Goal: Task Accomplishment & Management: Manage account settings

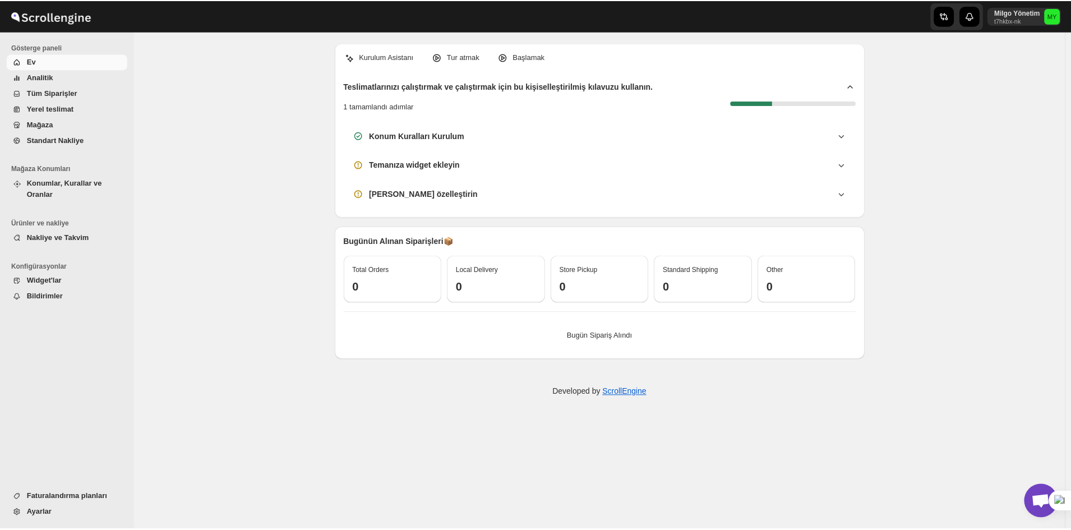
scroll to position [4086, 0]
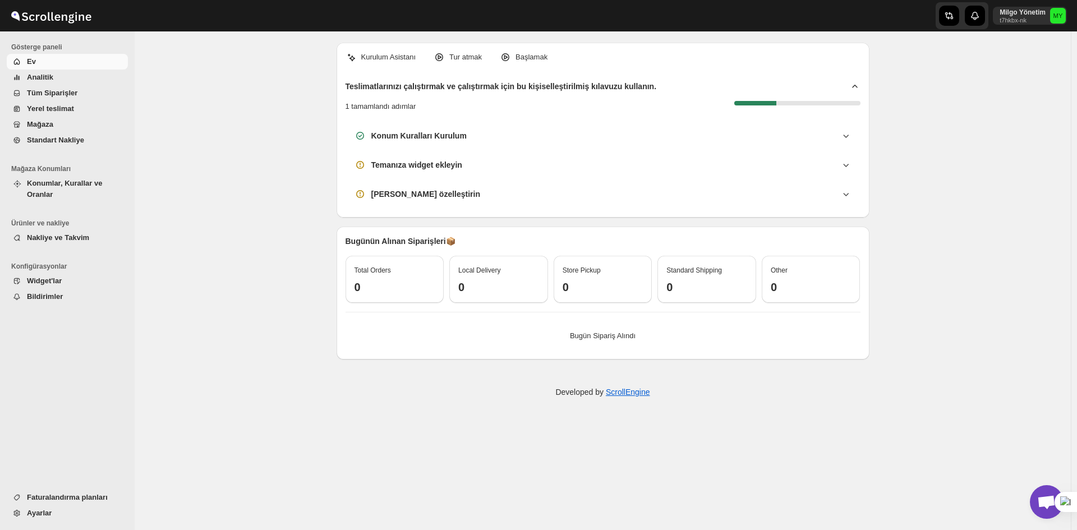
click at [72, 181] on span "Konumlar, Kurallar ve Oranlar" at bounding box center [64, 189] width 75 height 20
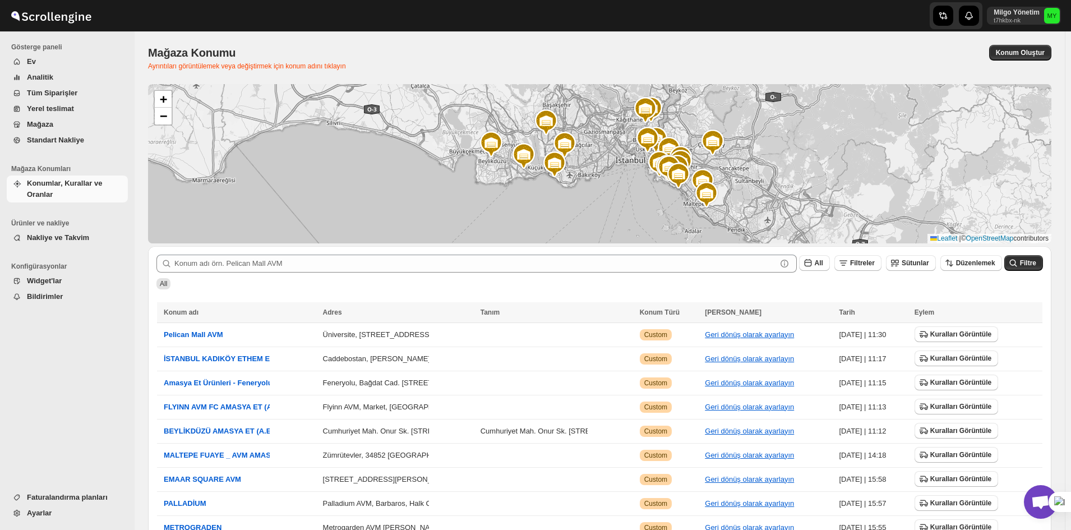
click at [74, 241] on span "Nakliye ve Takvim" at bounding box center [58, 237] width 62 height 8
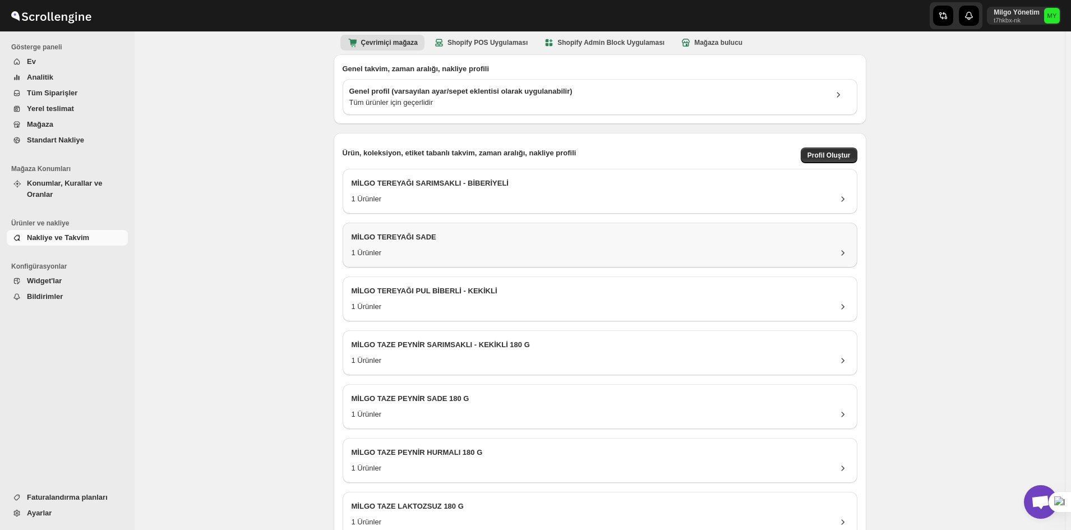
scroll to position [56, 0]
click at [461, 242] on div "MİLGO TEREYAĞI SADE" at bounding box center [600, 238] width 497 height 16
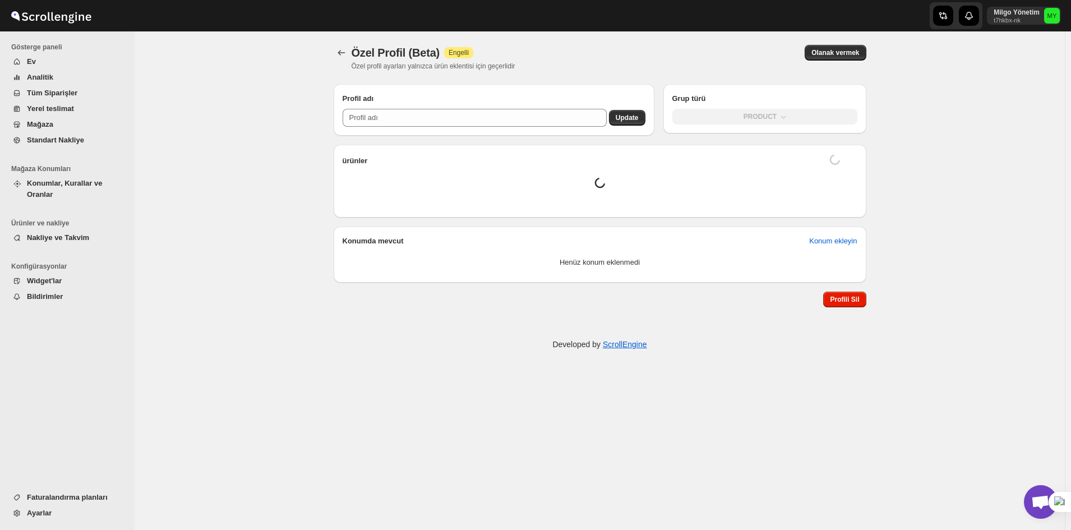
type input "MİLGO TEREYAĞI SADE"
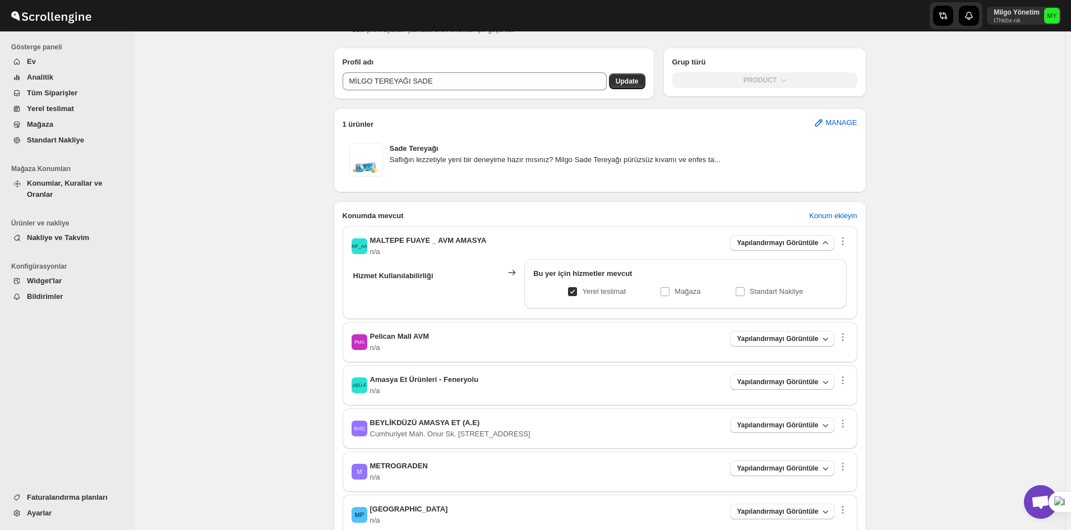
scroll to position [56, 0]
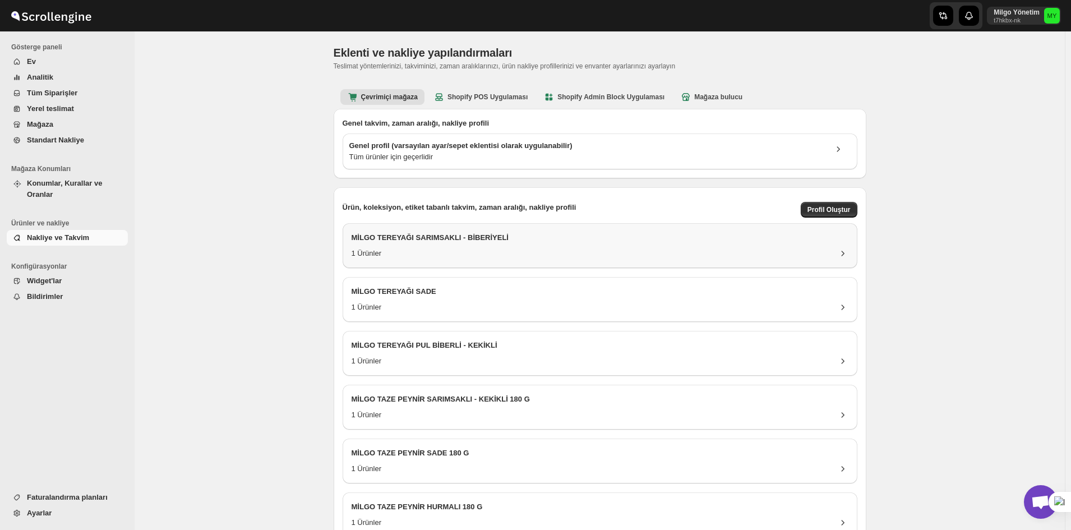
click at [467, 249] on div "1 Ürünler" at bounding box center [600, 253] width 497 height 11
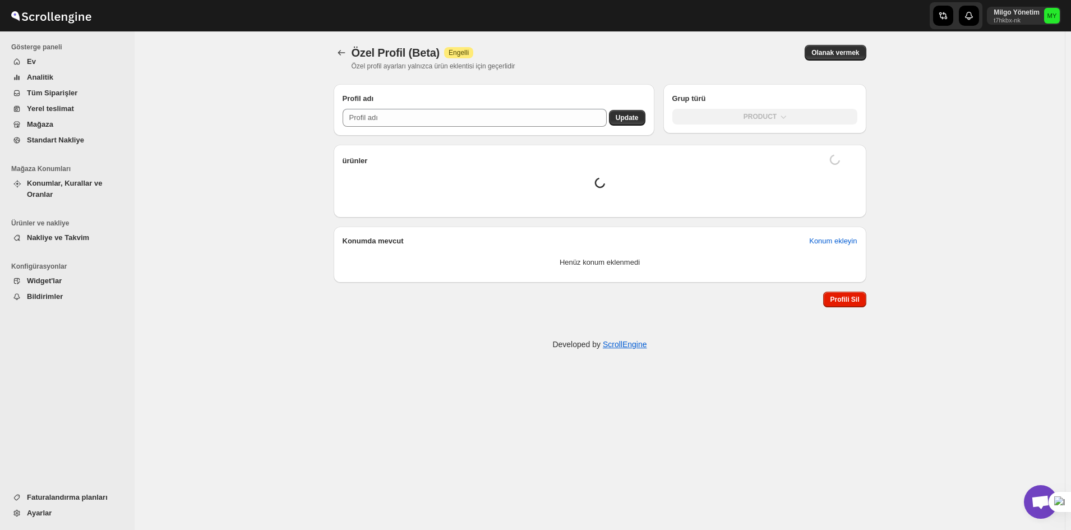
type input "MİLGO TEREYAĞI SARIMSAKLI - BİBERİYELİ"
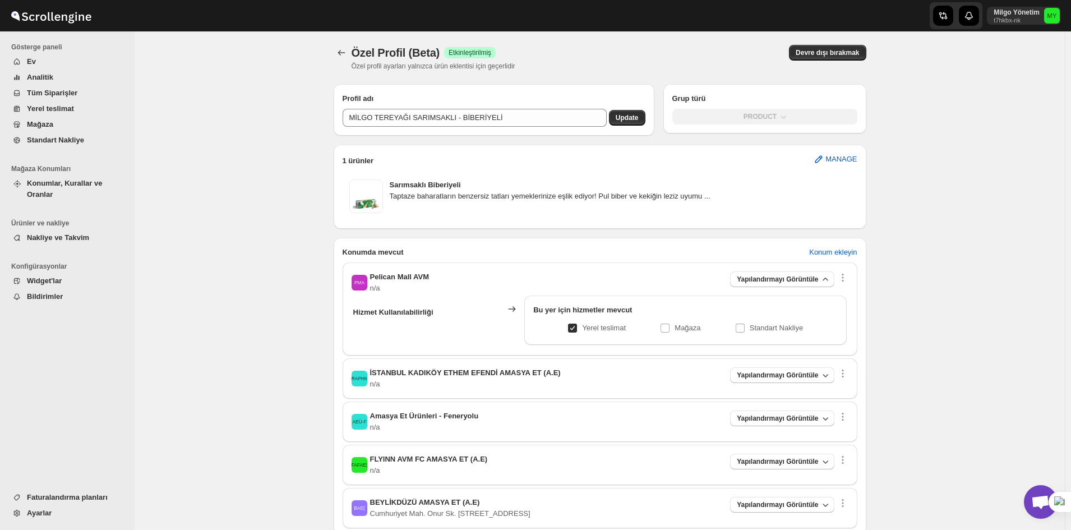
click at [488, 366] on div "İKEEAE( İSTANBUL KADIKÖY [PERSON_NAME] AMASYA ET (A.E) n/a Yapılandırmayı Görün…" at bounding box center [600, 378] width 515 height 40
click at [488, 374] on span "İSTANBUL KADIKÖY ETHEM EFENDİ AMASYA ET (A.E)" at bounding box center [465, 373] width 191 height 8
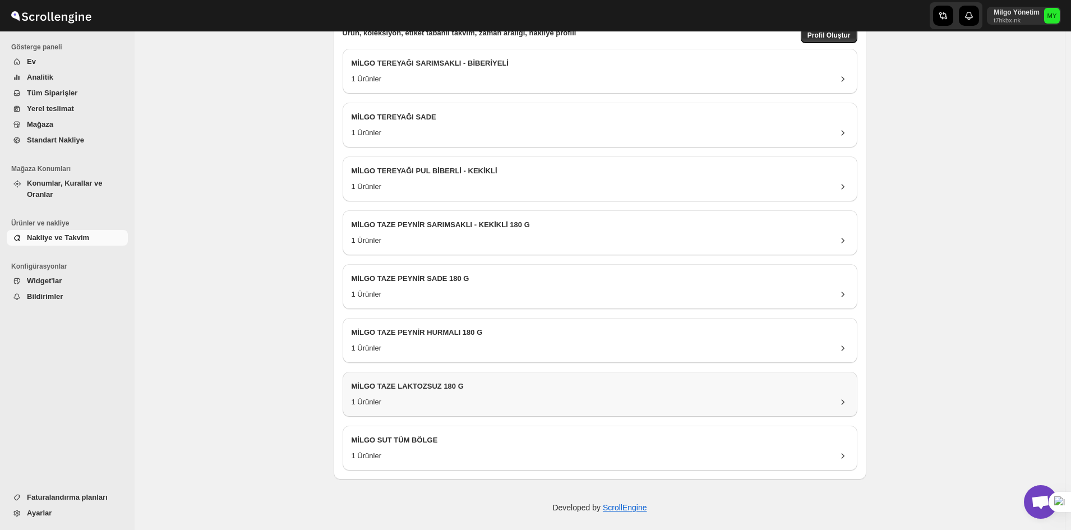
scroll to position [180, 0]
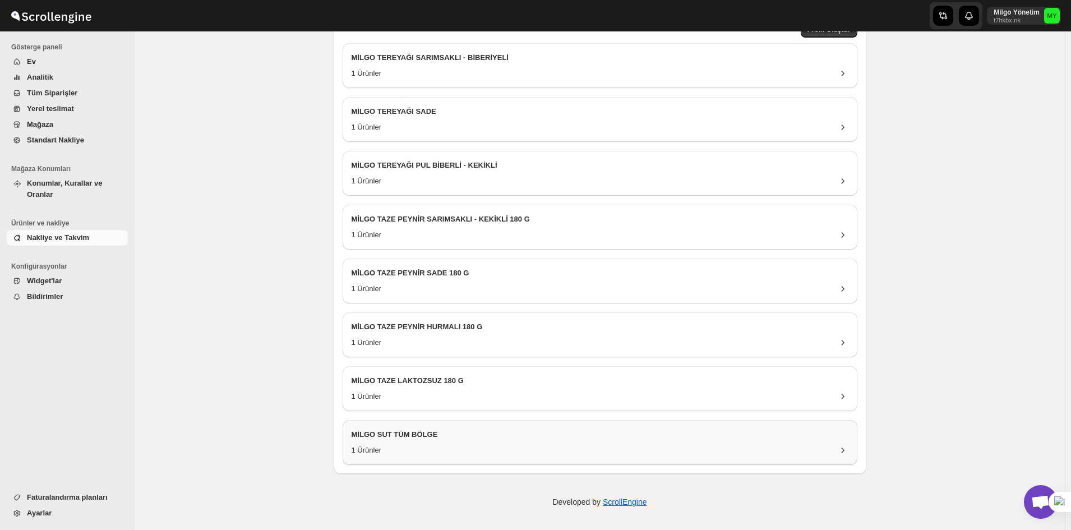
click at [558, 448] on div "1 Ürünler" at bounding box center [600, 450] width 497 height 11
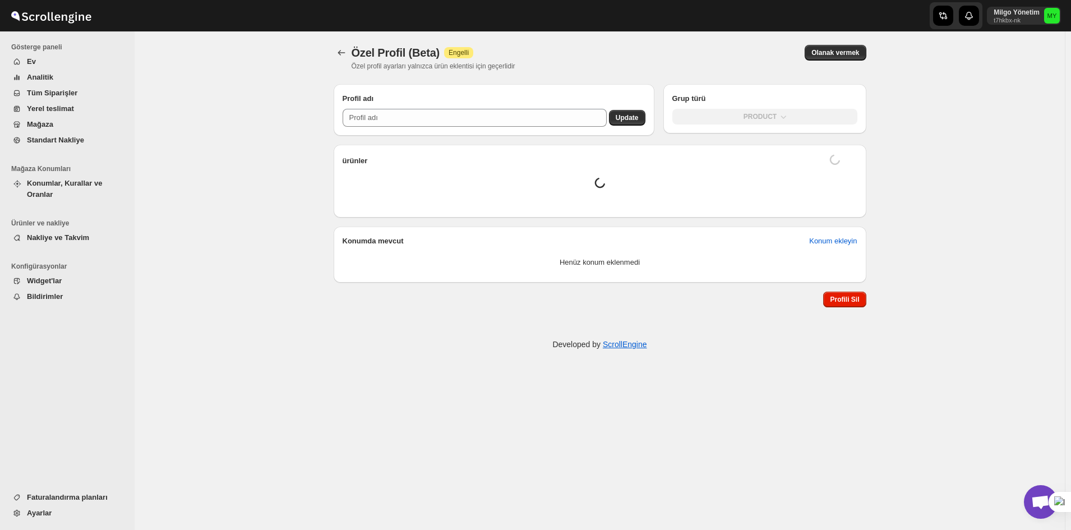
type input "MİLGO SUT TÜM BÖLGE"
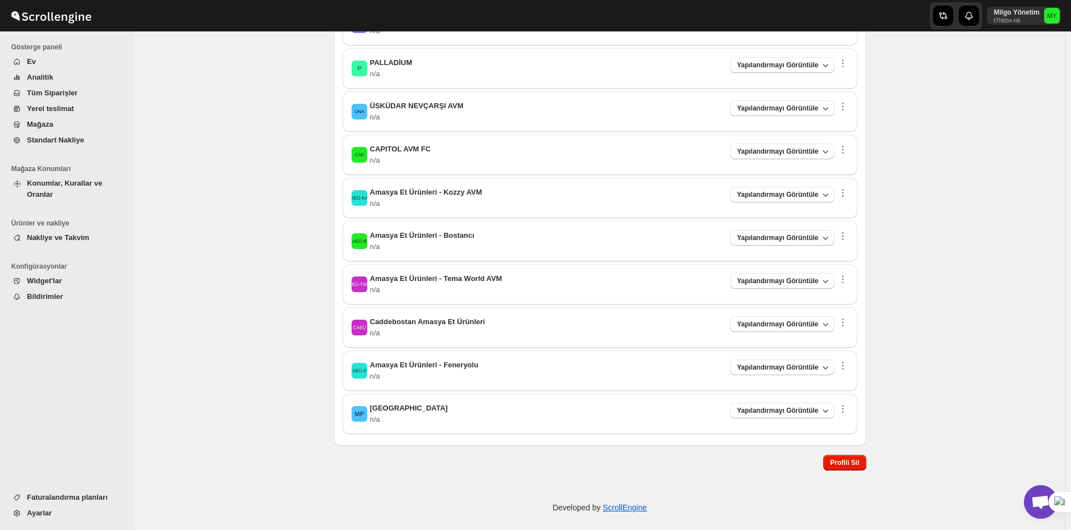
scroll to position [402, 0]
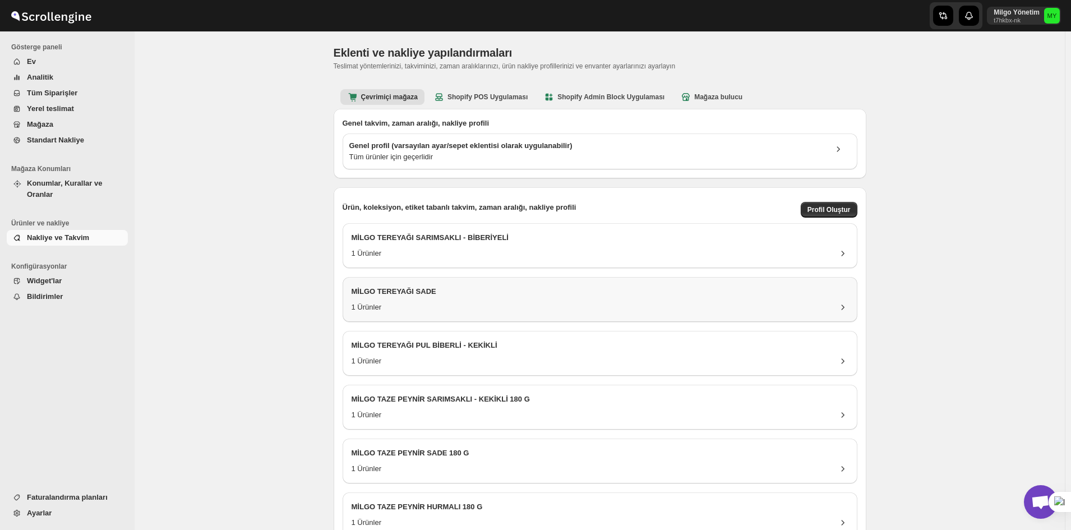
click at [472, 285] on div "MİLGO TEREYAĞI SADE 1 Ürünler" at bounding box center [600, 299] width 515 height 45
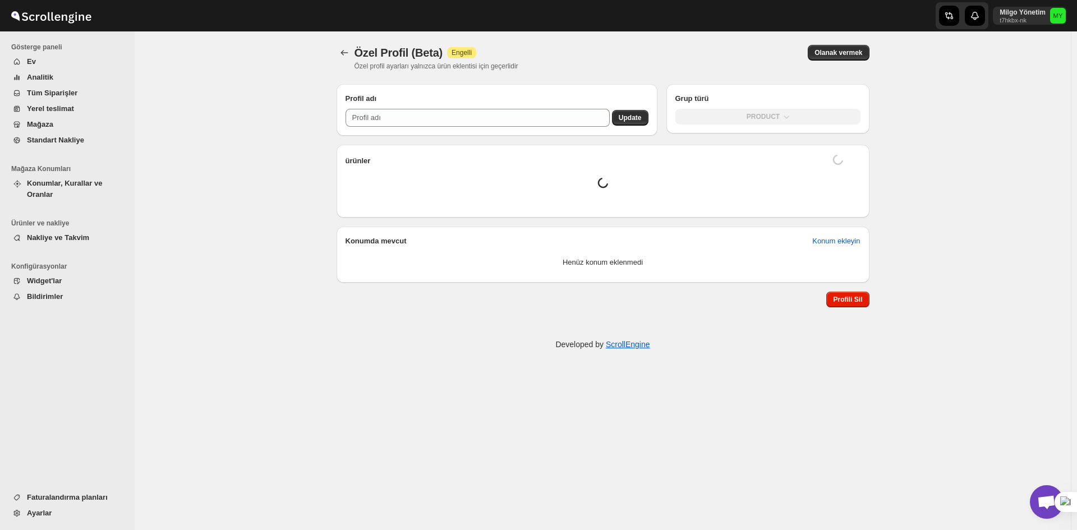
type input "MİLGO TEREYAĞI SADE"
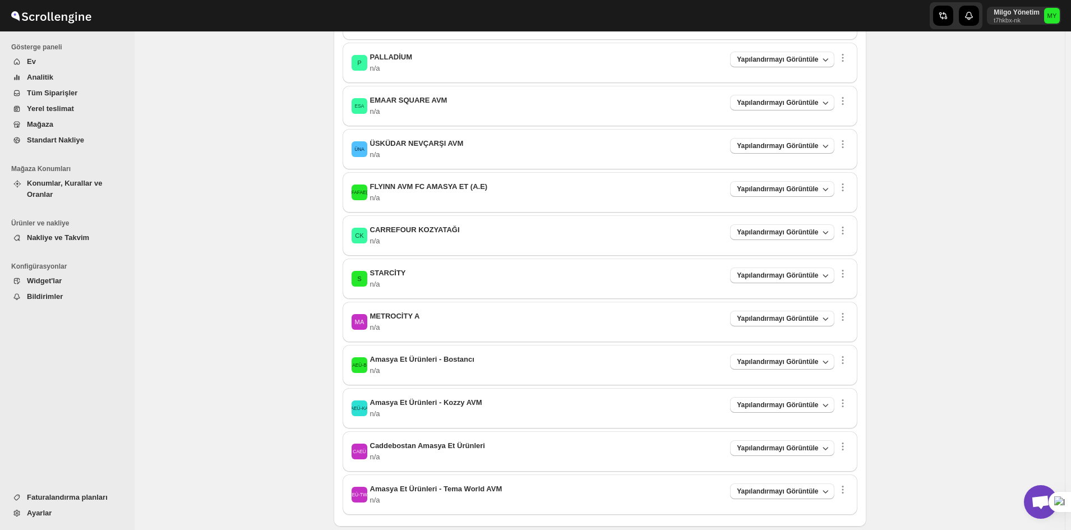
scroll to position [436, 0]
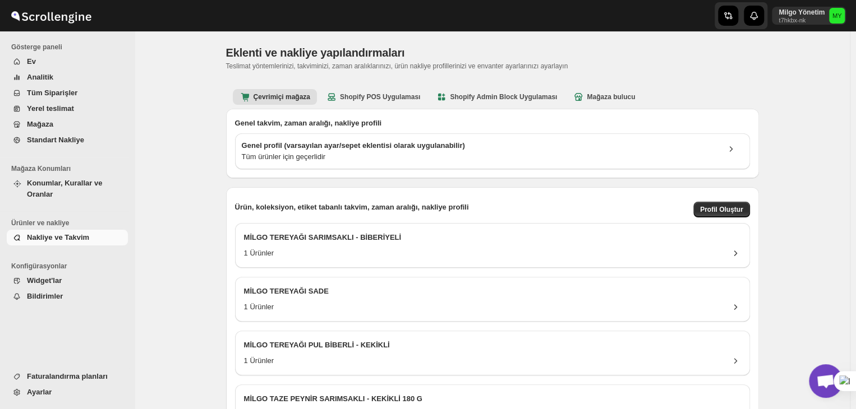
scroll to position [4086, 0]
click at [52, 92] on span "Tüm Siparişler" at bounding box center [52, 93] width 50 height 8
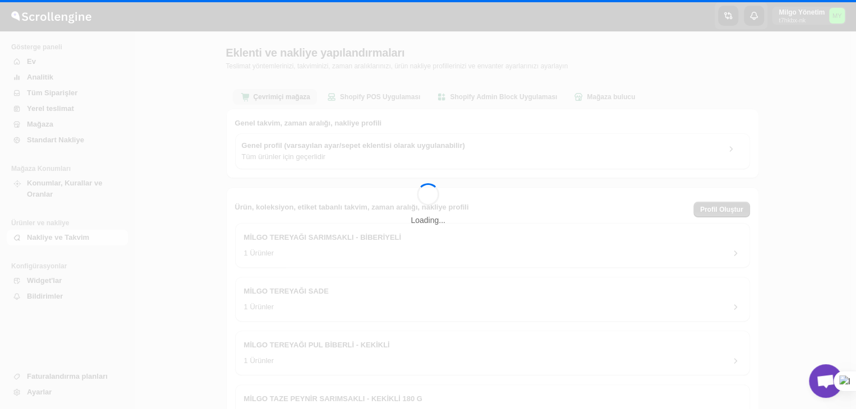
click at [52, 92] on div "Loading..." at bounding box center [428, 204] width 856 height 409
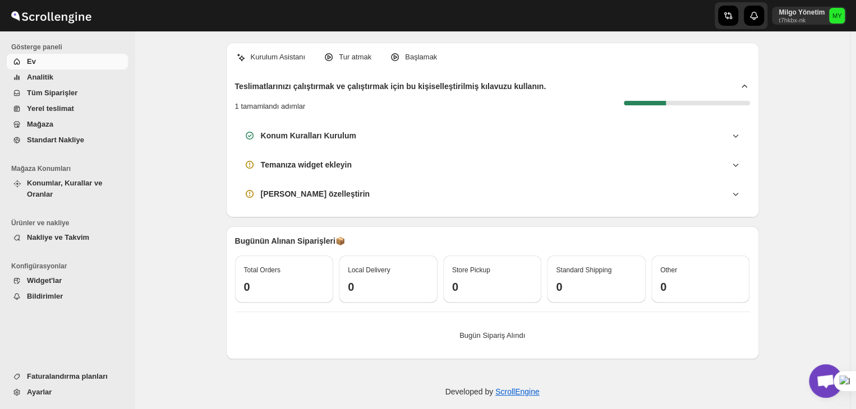
scroll to position [4086, 0]
click at [81, 189] on button "Konumlar, Kurallar ve Oranlar" at bounding box center [67, 189] width 121 height 27
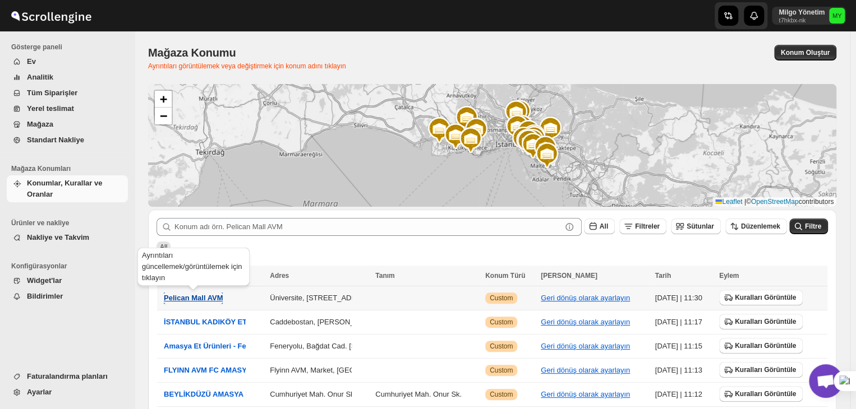
click at [180, 301] on span "Pelican Mall AVM" at bounding box center [193, 298] width 59 height 8
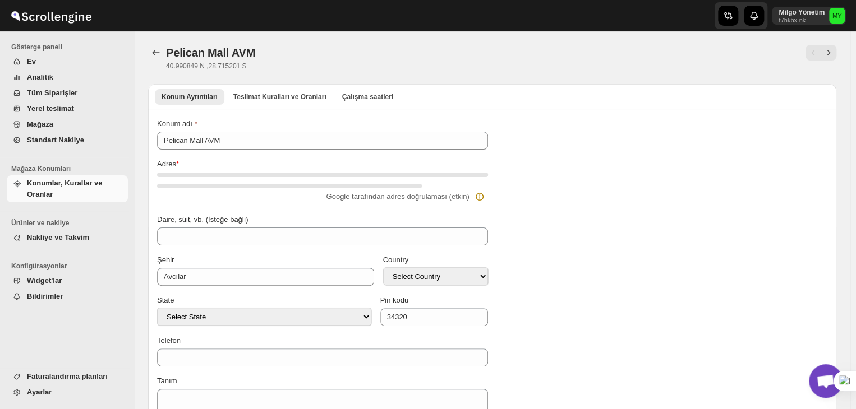
type input "Pelican Mall AVM"
type input "Avcılar"
select select "TR"
select select "Istanbul"
type input "34320"
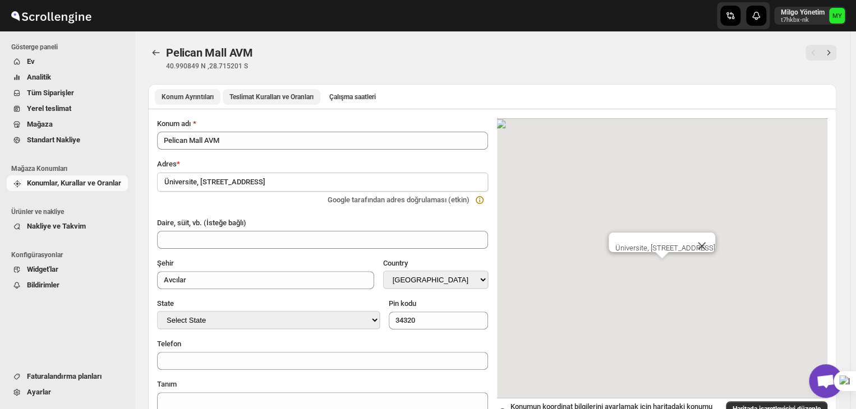
click at [266, 91] on button "Teslimat Kuralları ve Oranları" at bounding box center [272, 97] width 98 height 16
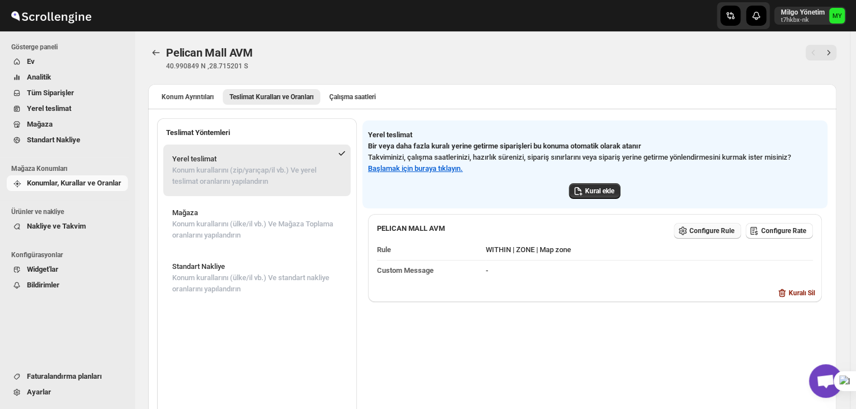
click at [703, 229] on span "Configure Rule" at bounding box center [711, 231] width 45 height 9
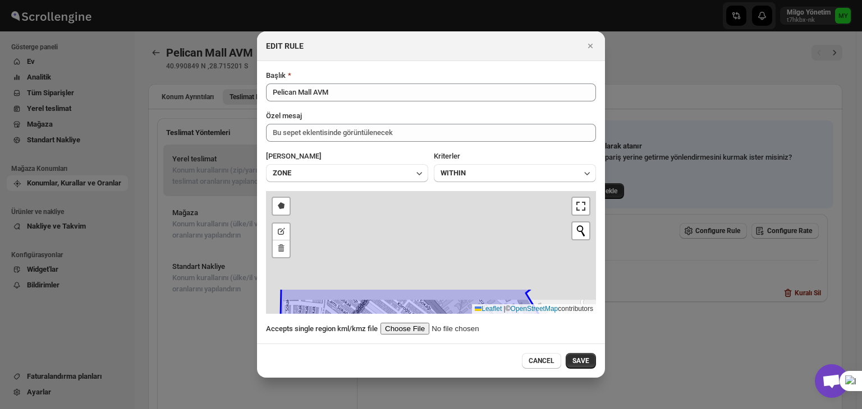
click at [498, 333] on div "Başlık Pelican Mall AVM Özel mesaj Bu sepet eklentisinde görüntülenecek Alan ZO…" at bounding box center [431, 202] width 330 height 265
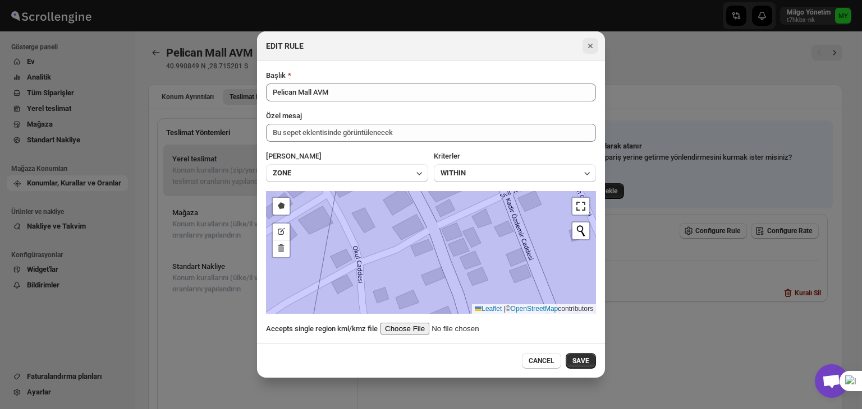
click at [587, 42] on icon "Close" at bounding box center [589, 45] width 11 height 11
